Goal: Find specific page/section: Find specific page/section

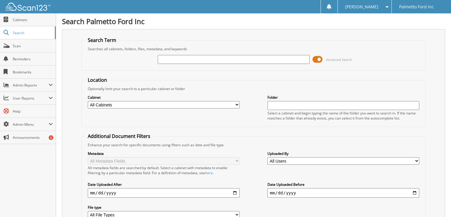
click at [172, 61] on input "text" at bounding box center [234, 59] width 152 height 9
type input "595578"
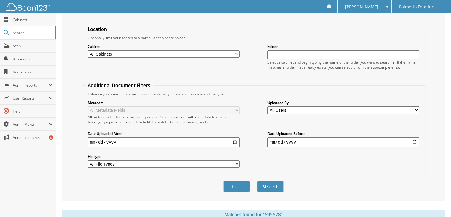
scroll to position [109, 0]
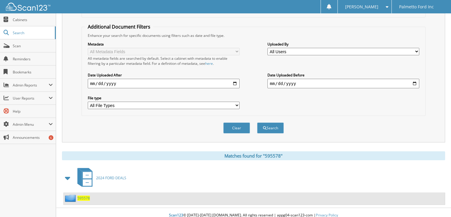
click at [82, 195] on span "595578" at bounding box center [83, 197] width 12 height 5
